Goal: Task Accomplishment & Management: Complete application form

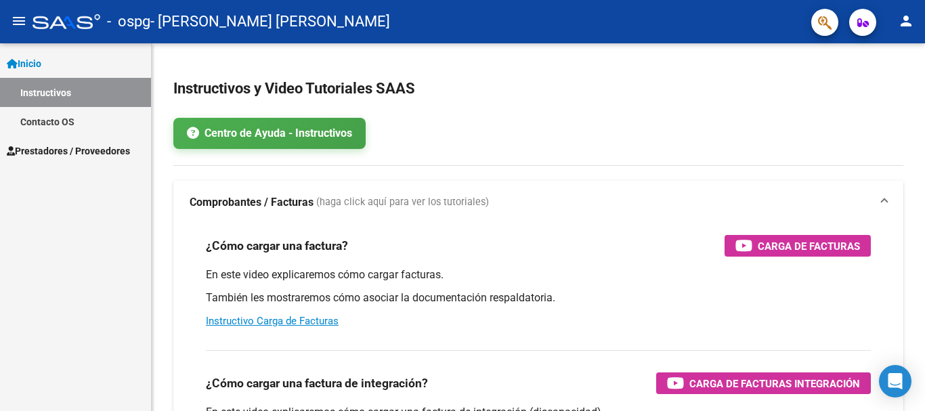
click at [73, 156] on span "Prestadores / Proveedores" at bounding box center [68, 151] width 123 height 15
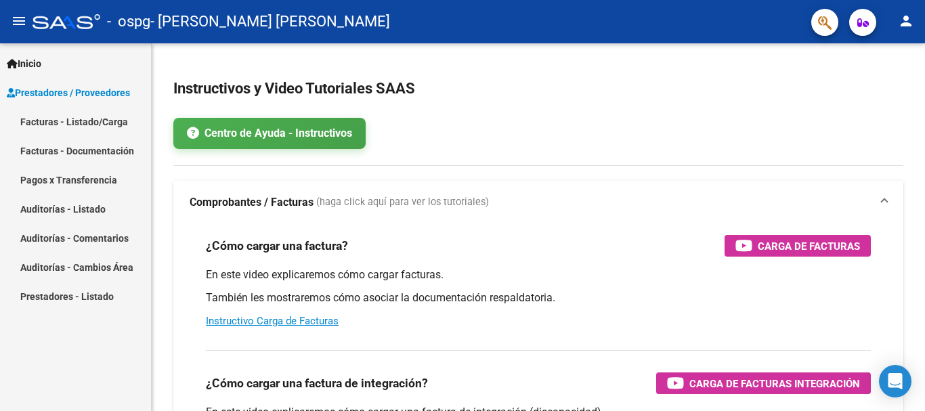
click at [69, 177] on link "Pagos x Transferencia" at bounding box center [75, 179] width 151 height 29
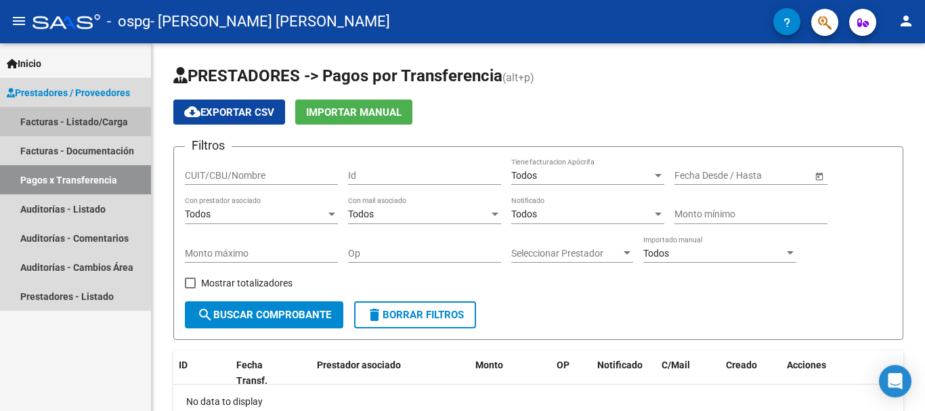
click at [83, 116] on link "Facturas - Listado/Carga" at bounding box center [75, 121] width 151 height 29
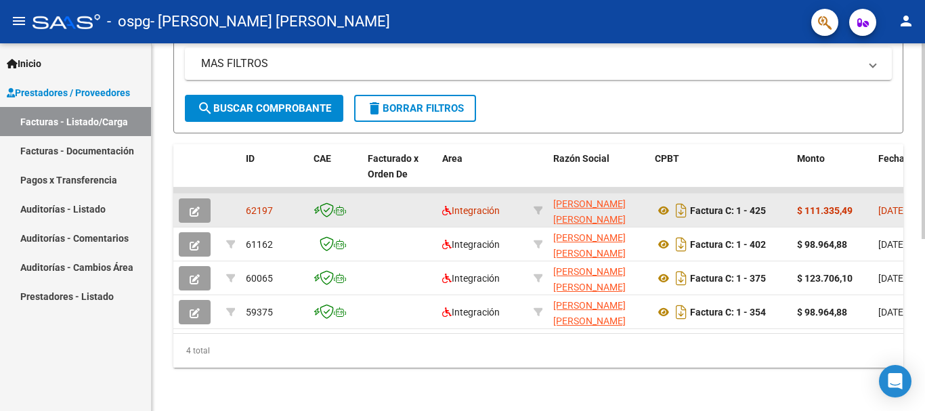
click at [192, 206] on icon "button" at bounding box center [195, 211] width 10 height 10
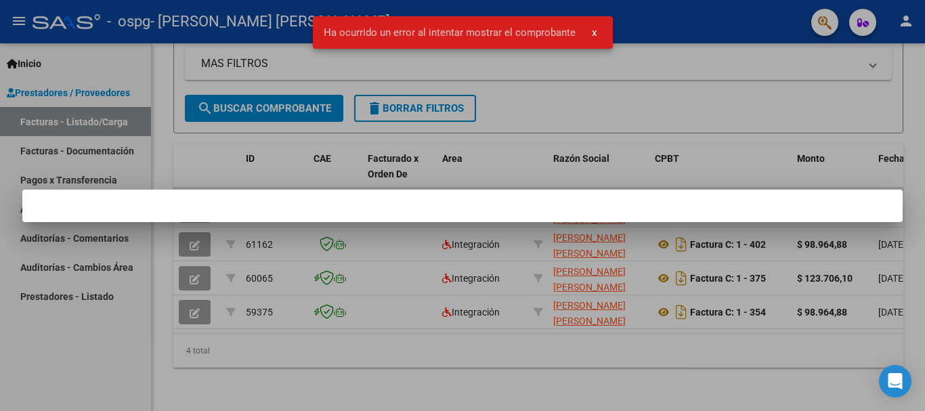
click at [434, 357] on div at bounding box center [462, 205] width 925 height 411
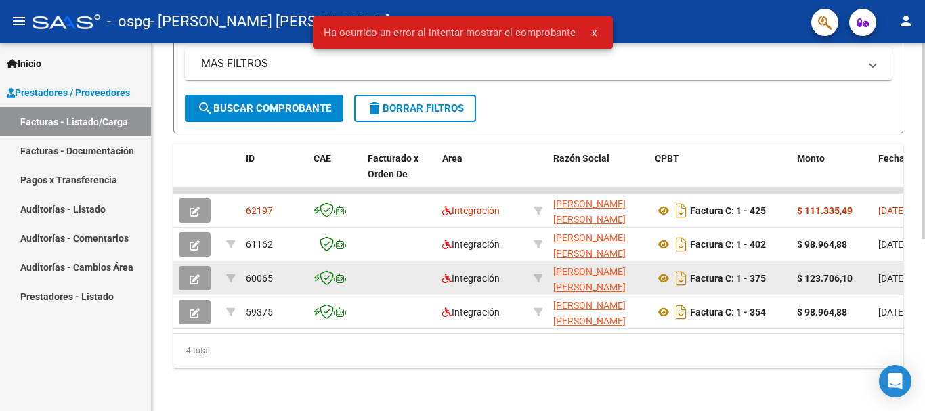
scroll to position [322, 0]
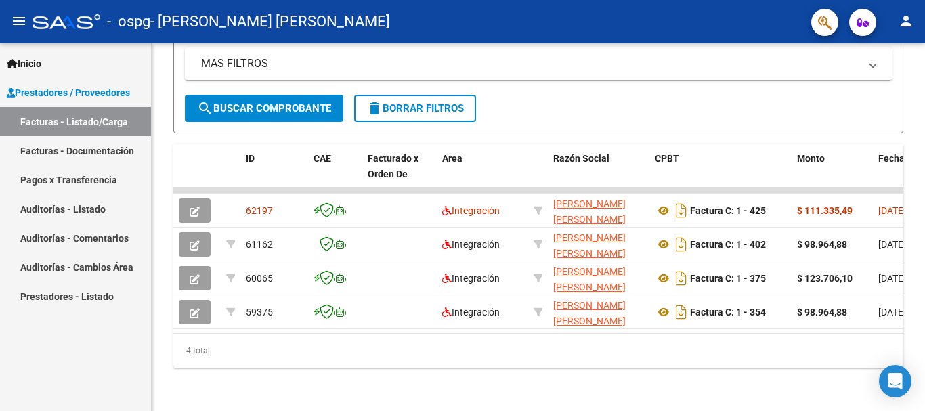
click at [906, 24] on mat-icon "person" at bounding box center [906, 21] width 16 height 16
click at [697, 45] on div at bounding box center [462, 205] width 925 height 411
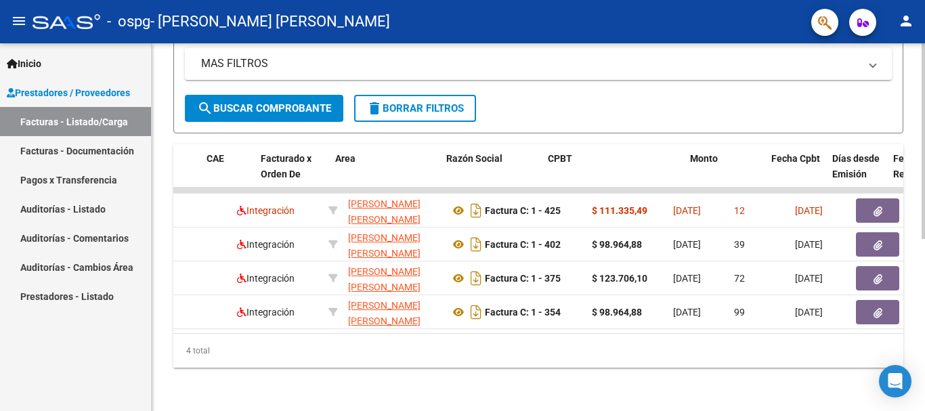
scroll to position [0, 0]
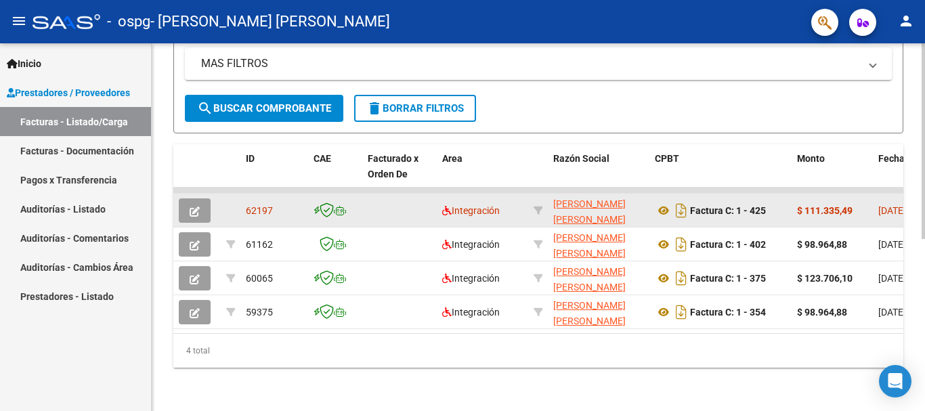
click at [192, 206] on icon "button" at bounding box center [195, 211] width 10 height 10
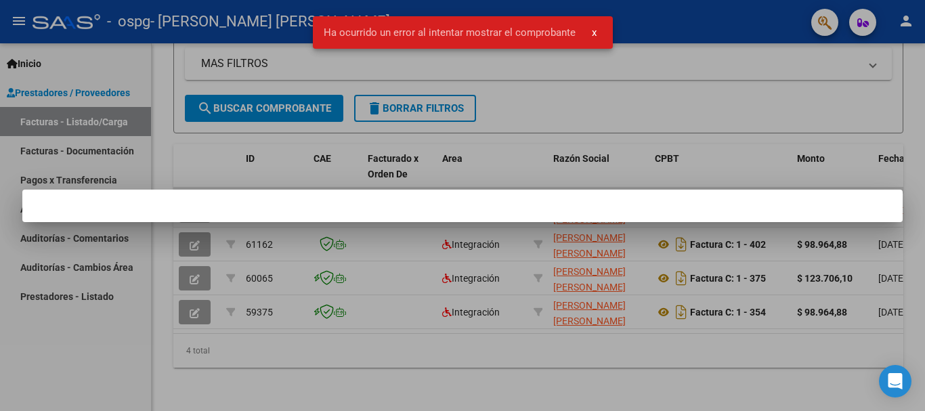
click at [299, 328] on div at bounding box center [462, 205] width 925 height 411
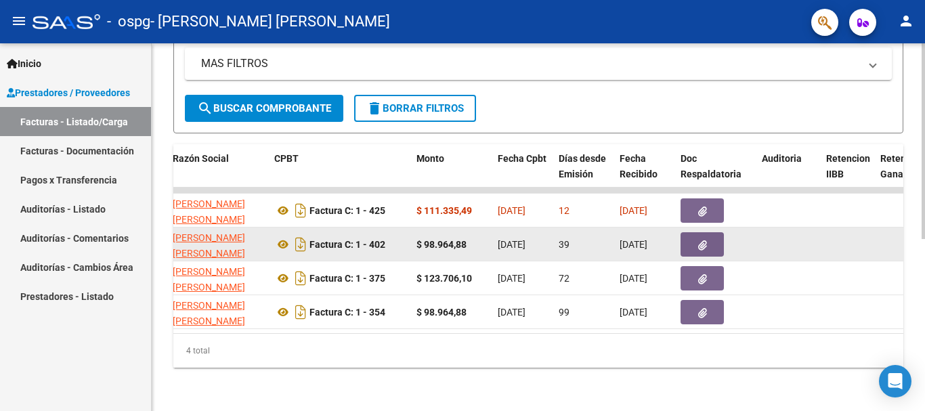
scroll to position [255, 0]
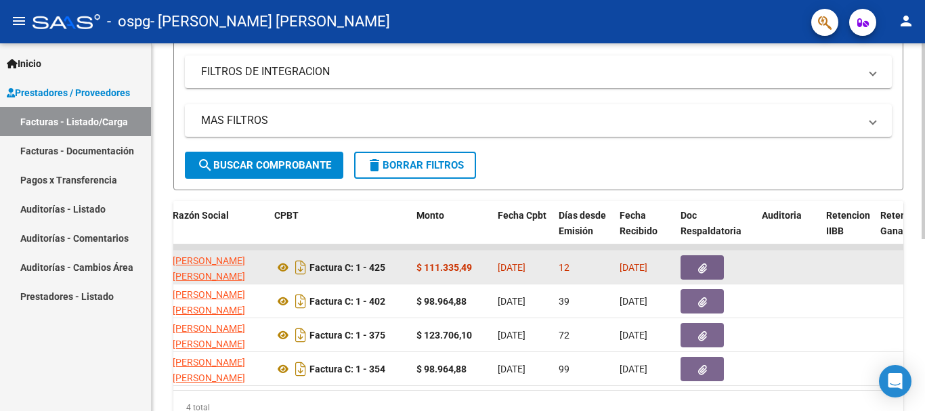
click at [406, 266] on datatable-body-cell "Factura C: 1 - 425" at bounding box center [340, 266] width 142 height 33
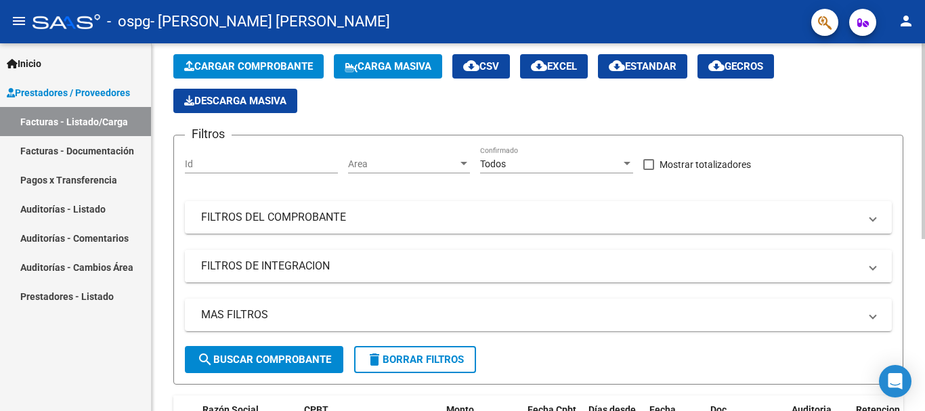
scroll to position [51, 0]
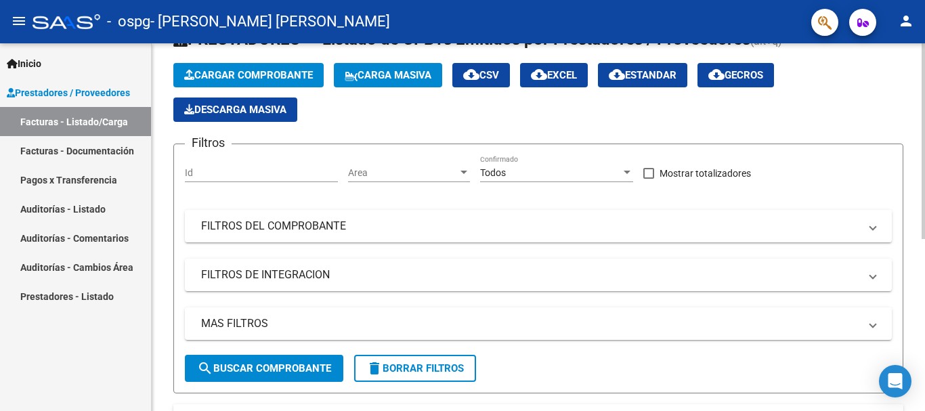
click at [267, 72] on span "Cargar Comprobante" at bounding box center [248, 75] width 129 height 12
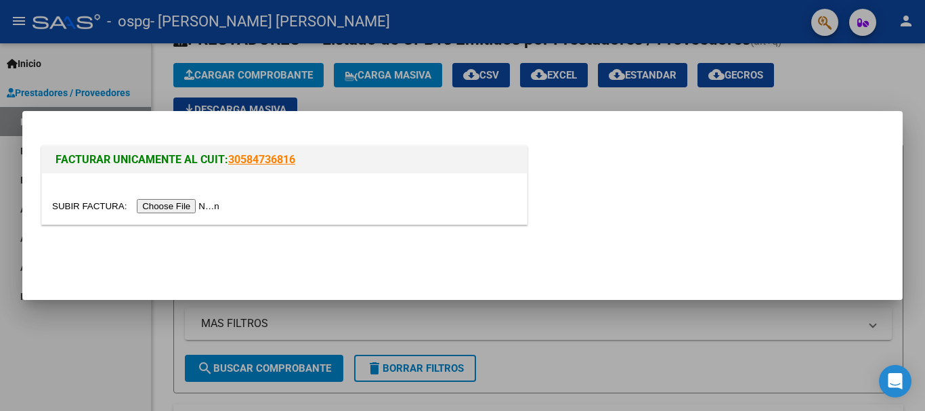
click at [198, 204] on input "file" at bounding box center [137, 206] width 171 height 14
click at [191, 203] on input "file" at bounding box center [137, 206] width 171 height 14
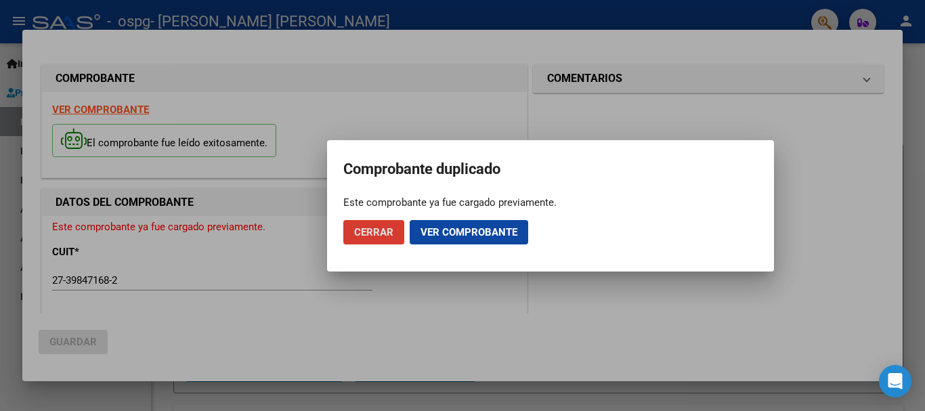
click at [366, 234] on span "Cerrar" at bounding box center [373, 232] width 39 height 12
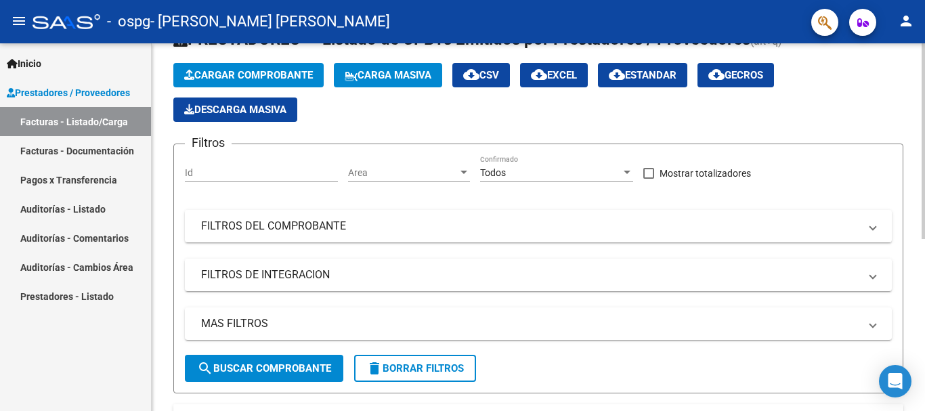
click at [250, 75] on span "Cargar Comprobante" at bounding box center [248, 75] width 129 height 12
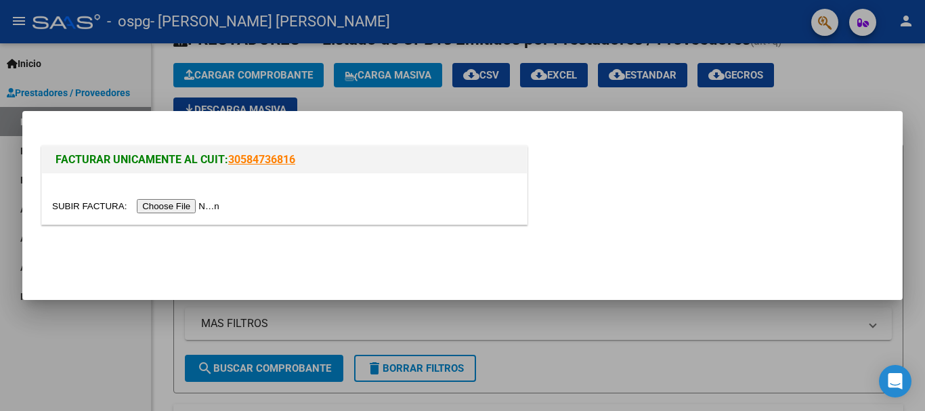
click at [207, 204] on input "file" at bounding box center [137, 206] width 171 height 14
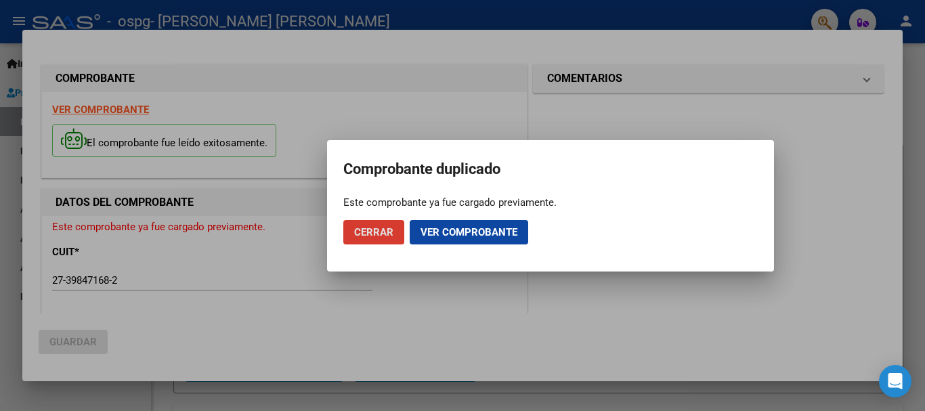
click at [471, 238] on span "Ver comprobante" at bounding box center [468, 232] width 97 height 12
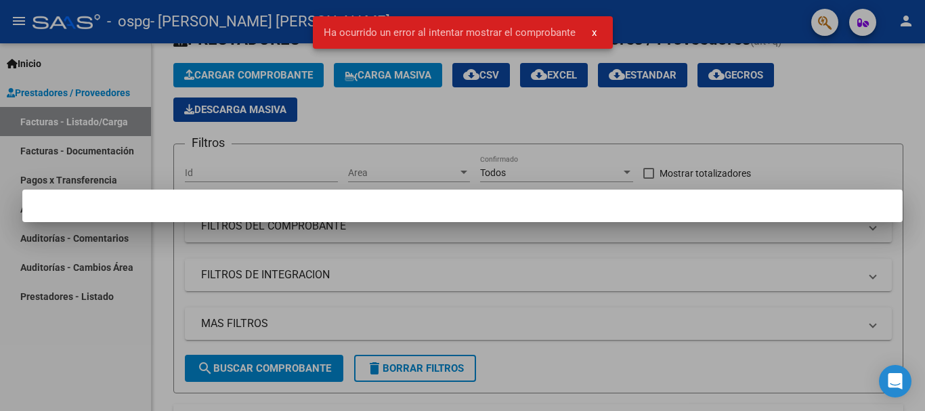
click at [592, 33] on span "x" at bounding box center [594, 32] width 5 height 12
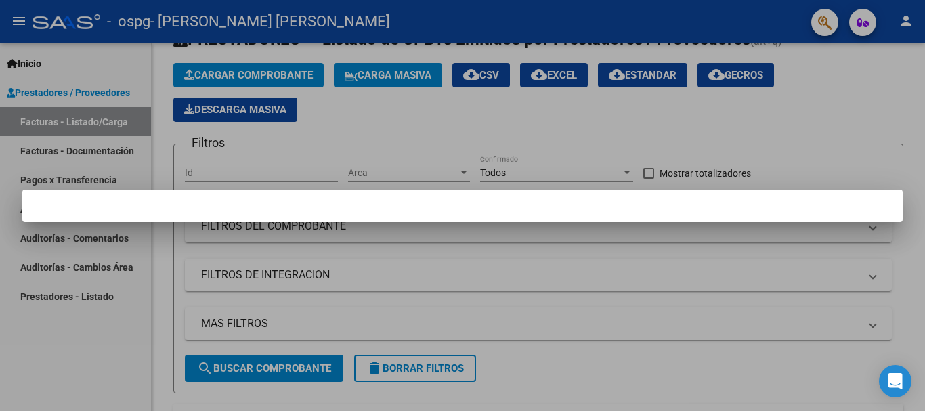
click at [464, 271] on div at bounding box center [462, 205] width 925 height 411
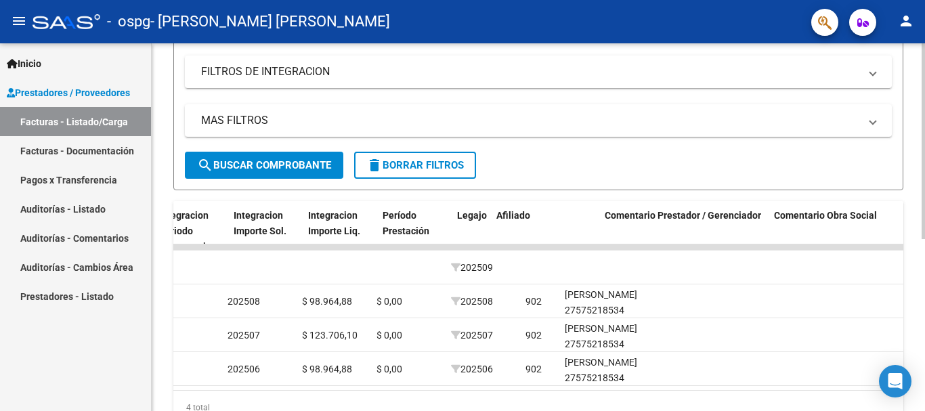
scroll to position [0, 1555]
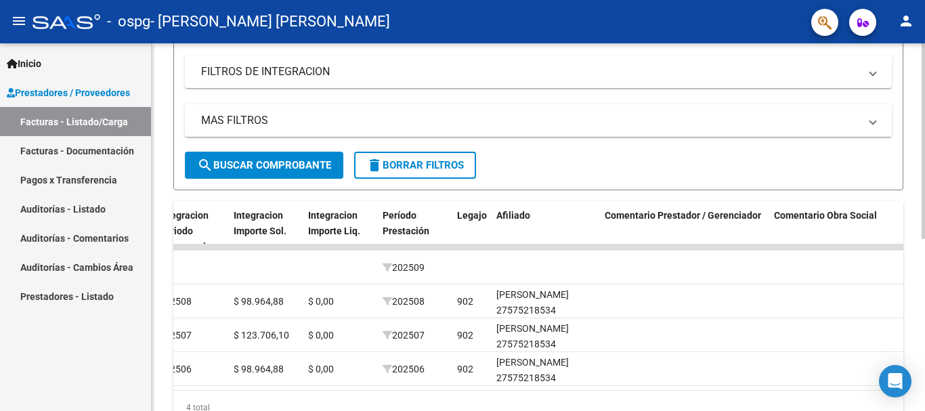
drag, startPoint x: 711, startPoint y: 406, endPoint x: 763, endPoint y: 407, distance: 52.1
click at [763, 407] on div "4 total" at bounding box center [538, 408] width 730 height 34
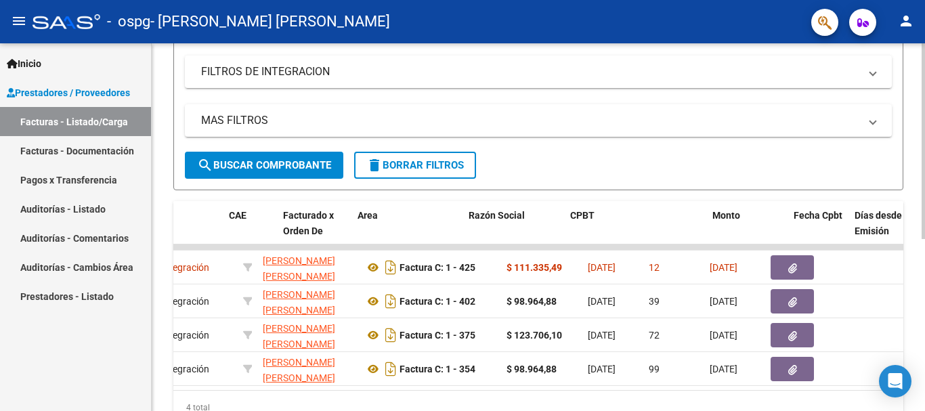
scroll to position [0, 0]
